Goal: Transaction & Acquisition: Purchase product/service

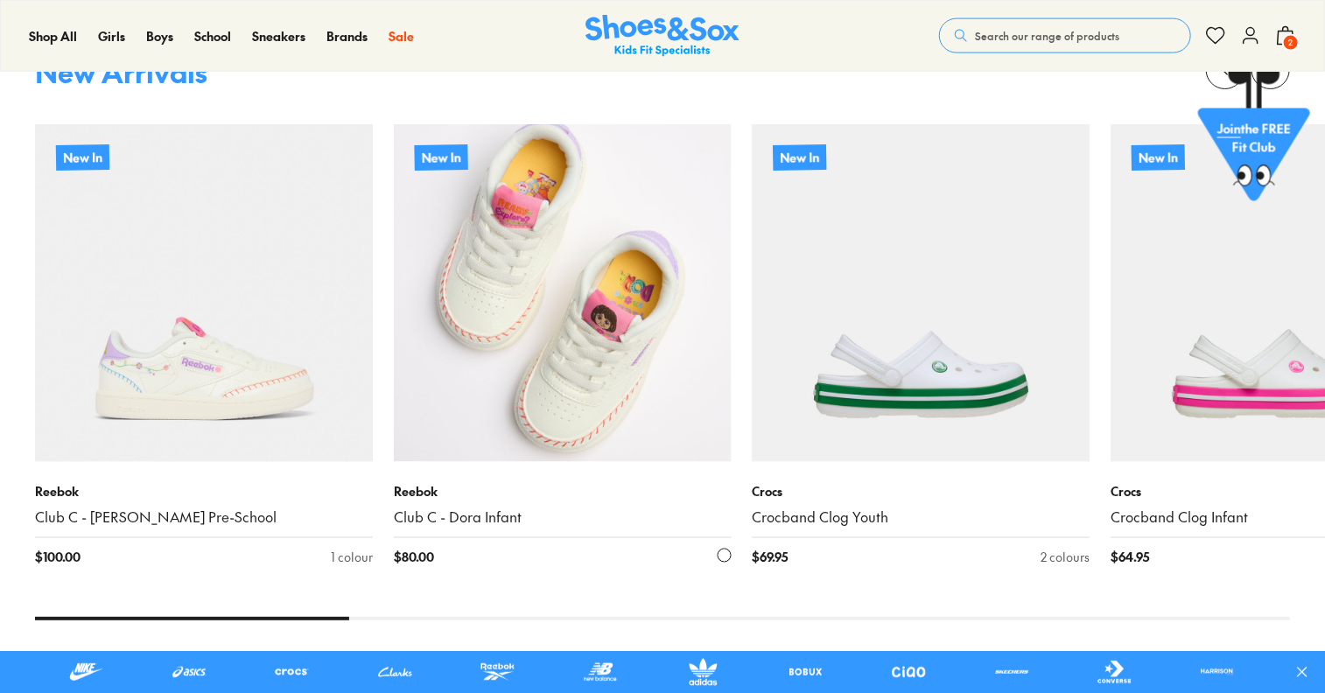
click at [544, 335] on img at bounding box center [563, 293] width 338 height 338
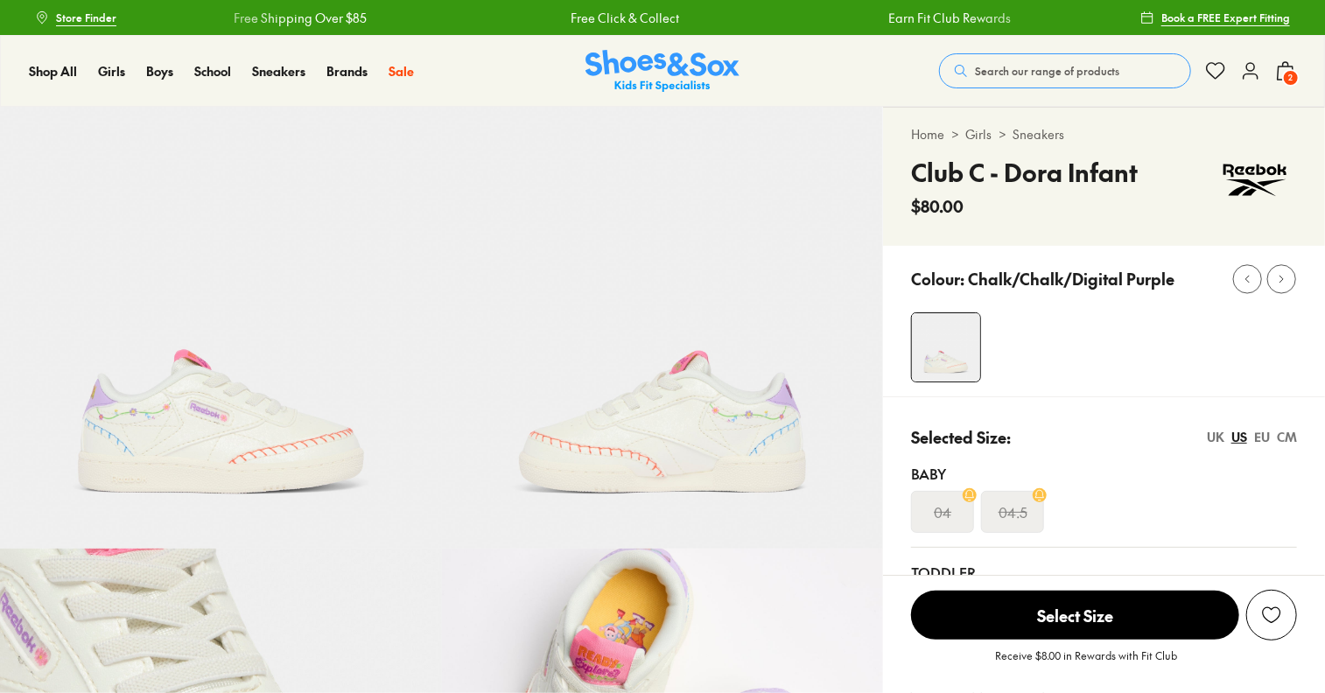
click at [1202, 19] on span "Book a FREE Expert Fitting" at bounding box center [1225, 18] width 129 height 16
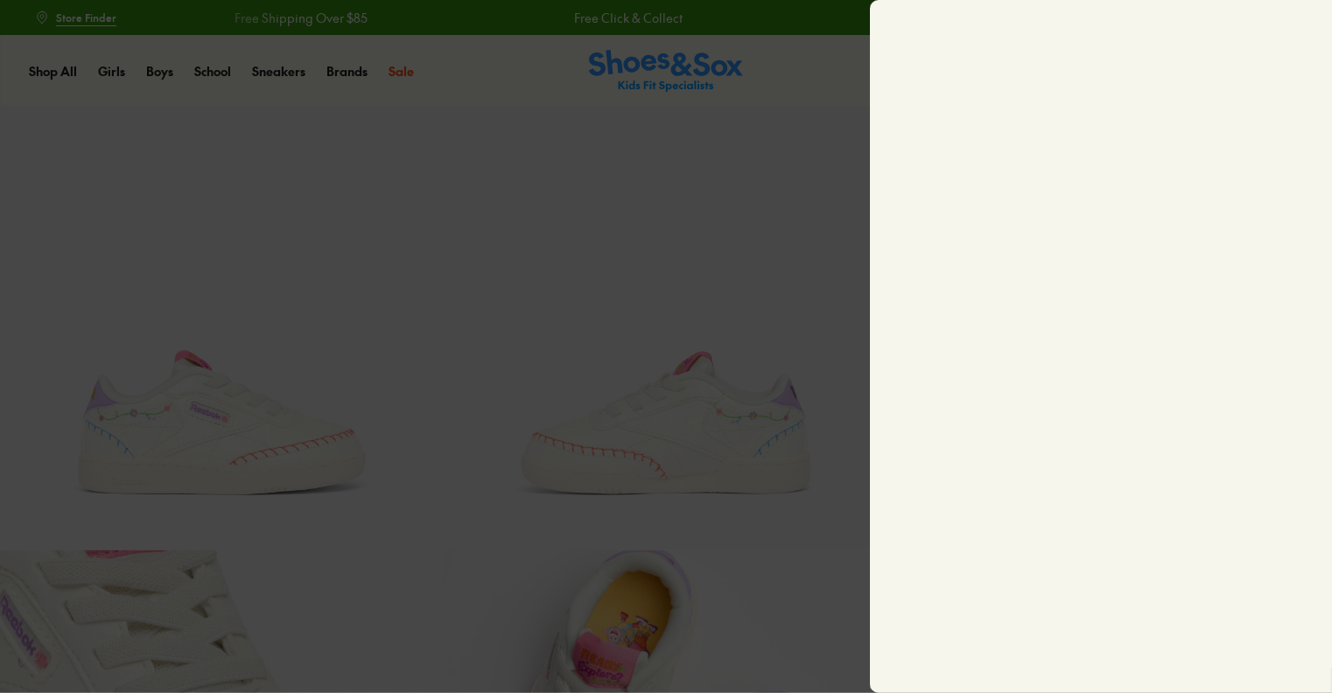
select select "*"
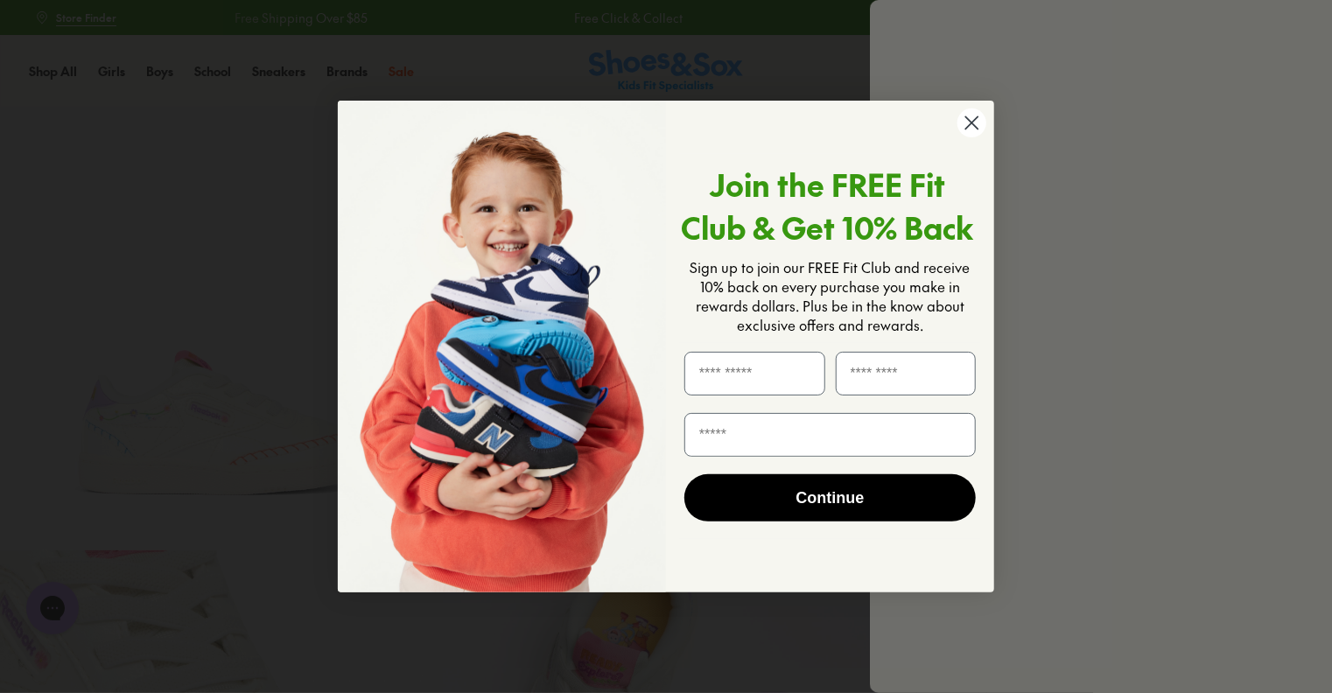
click at [965, 124] on circle "Close dialog" at bounding box center [971, 122] width 29 height 29
